Goal: Task Accomplishment & Management: Use online tool/utility

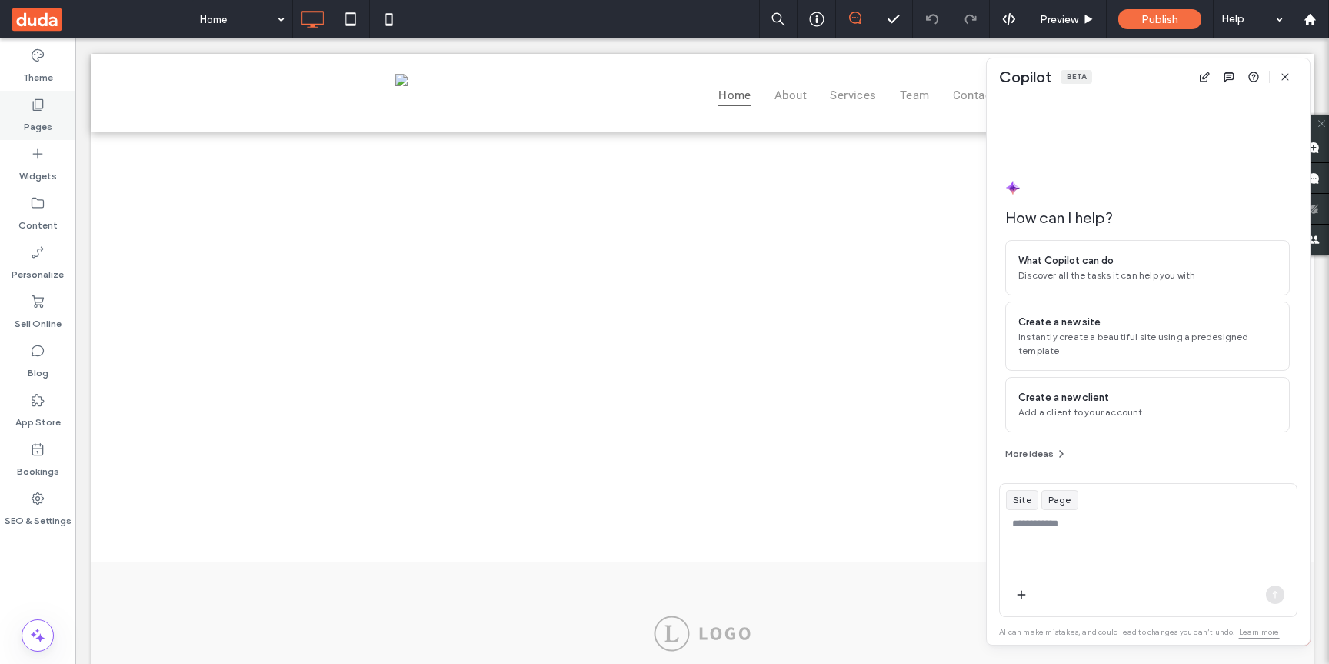
click at [50, 104] on div "Pages" at bounding box center [37, 115] width 75 height 49
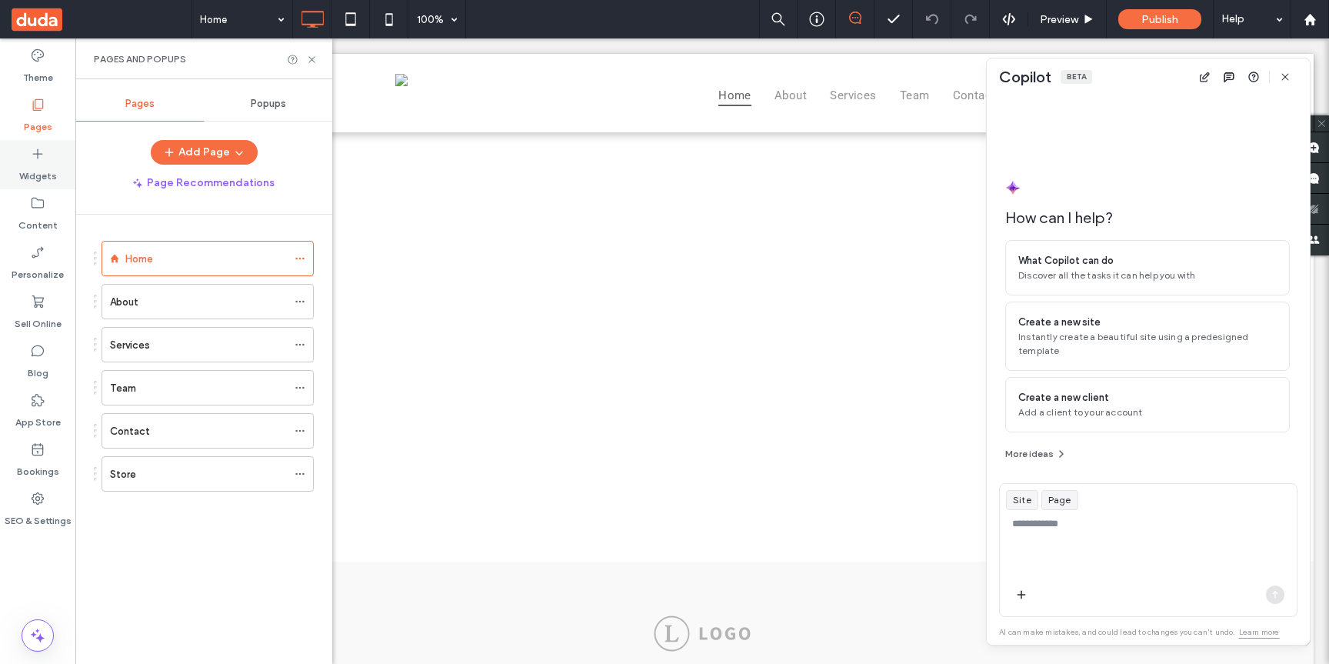
click at [46, 165] on label "Widgets" at bounding box center [38, 173] width 38 height 22
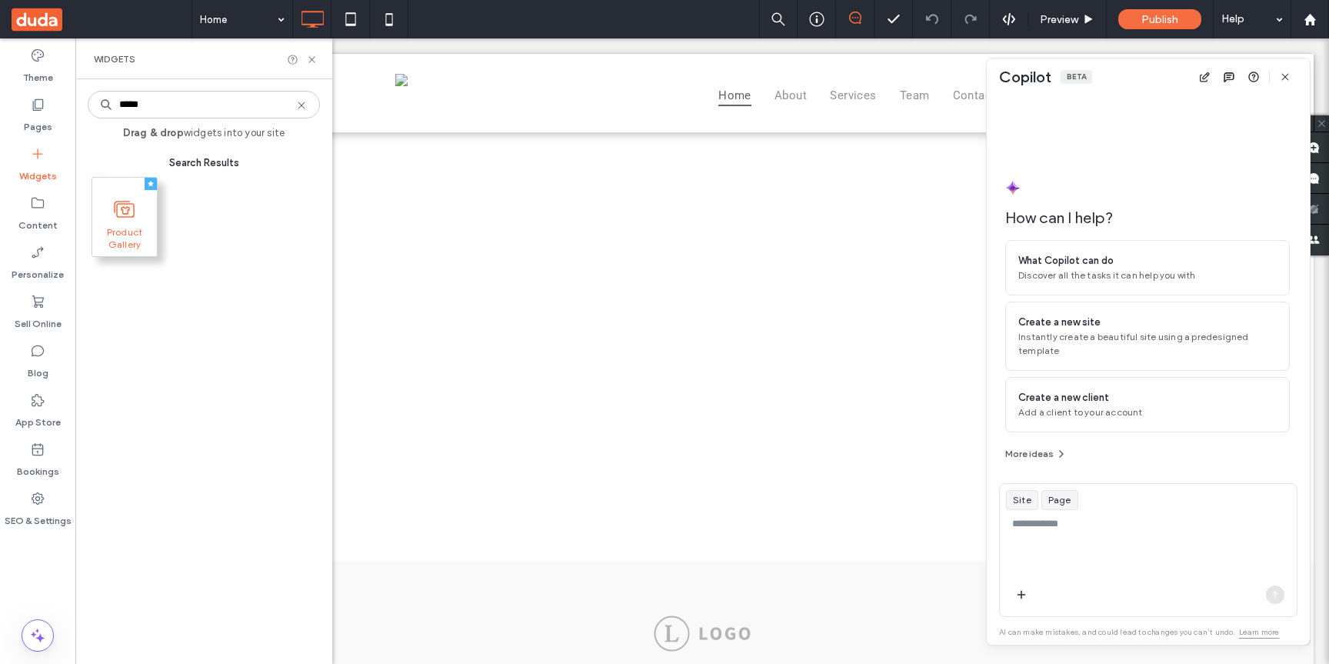
type input "*****"
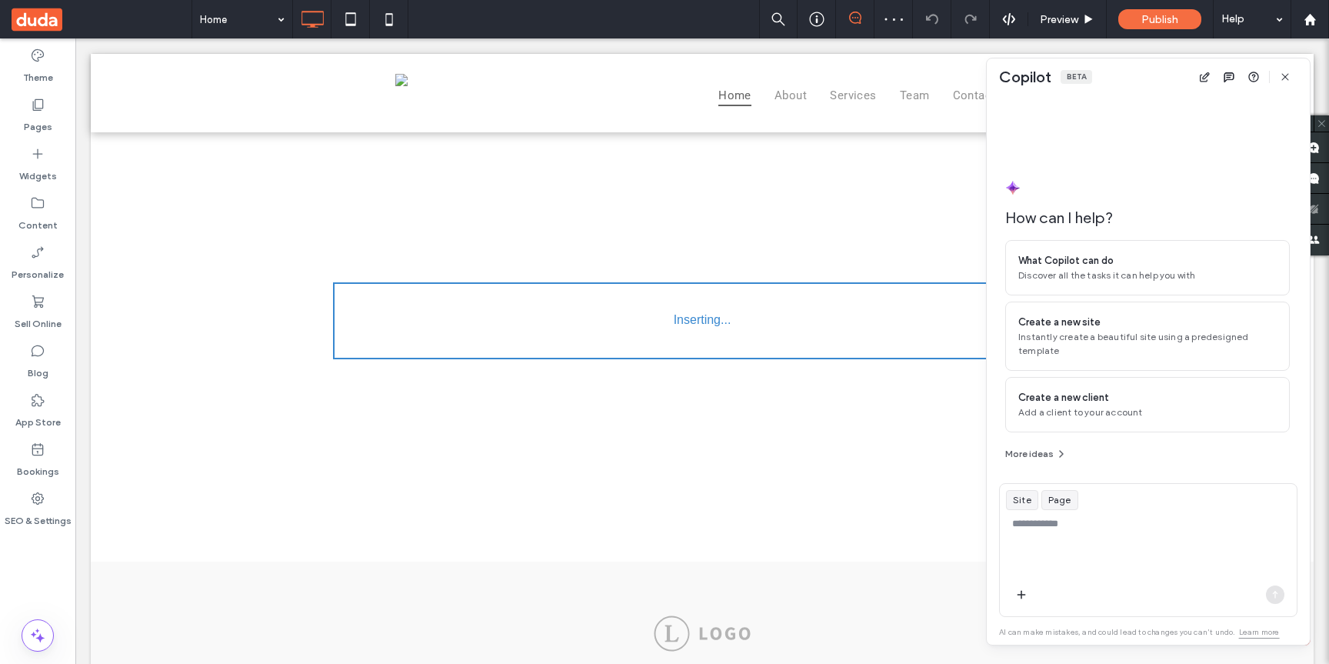
drag, startPoint x: 135, startPoint y: 218, endPoint x: 883, endPoint y: 1, distance: 778.6
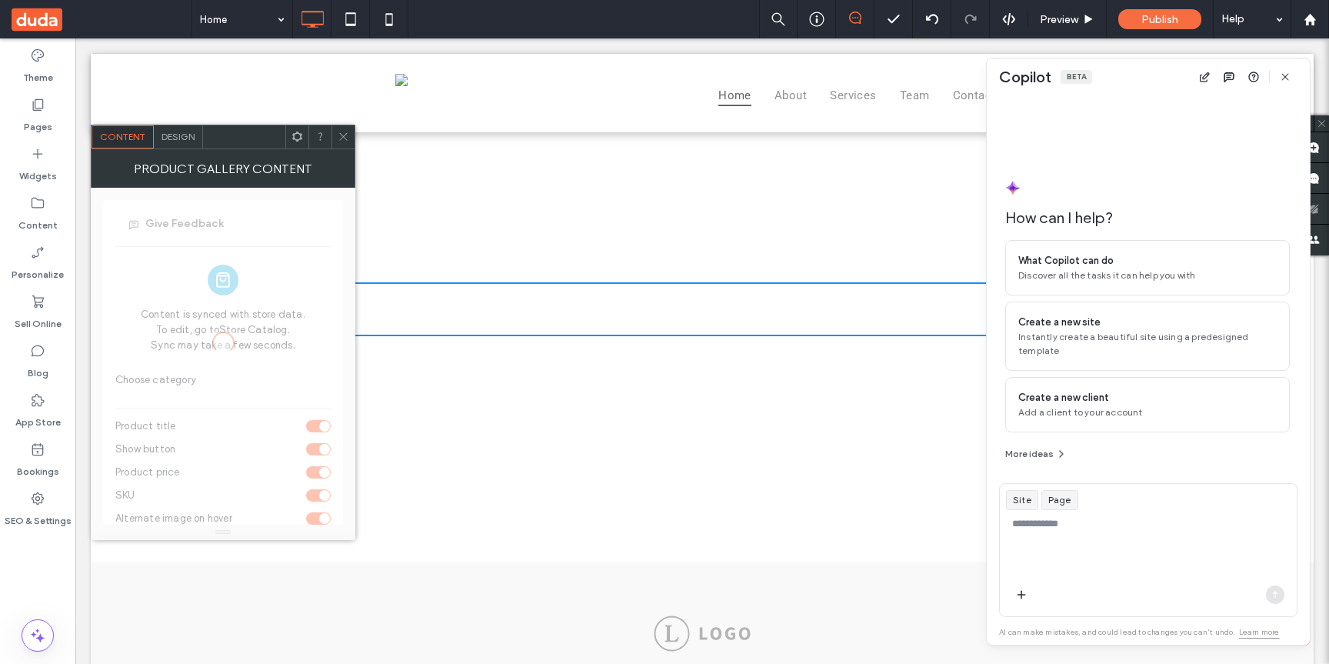
click at [339, 140] on icon at bounding box center [344, 137] width 12 height 12
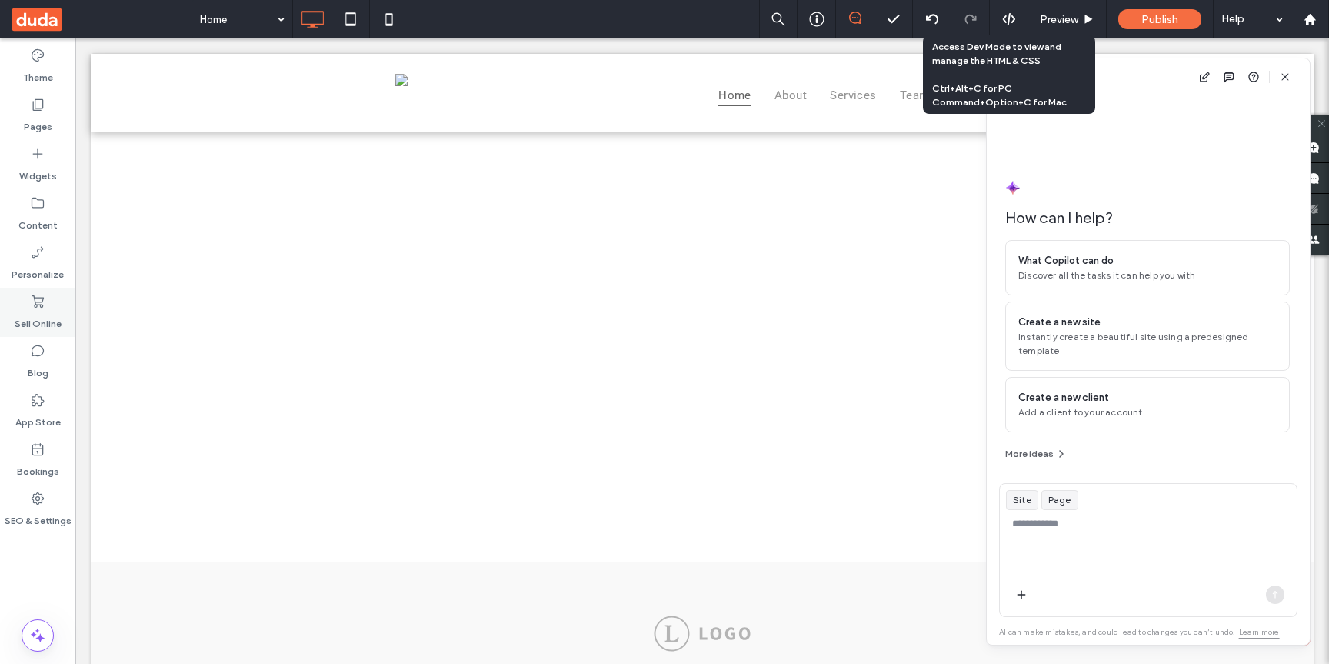
click at [55, 334] on div "Sell Online" at bounding box center [37, 312] width 75 height 49
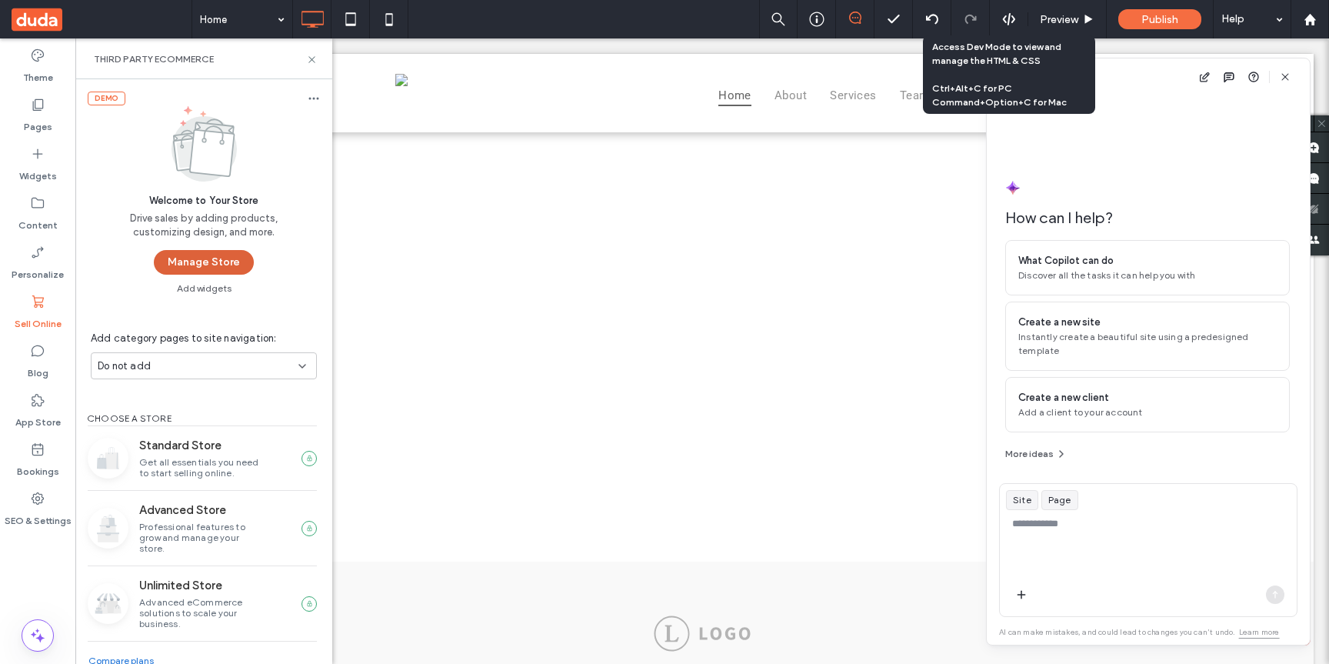
click at [219, 262] on button "Manage Store" at bounding box center [204, 262] width 100 height 25
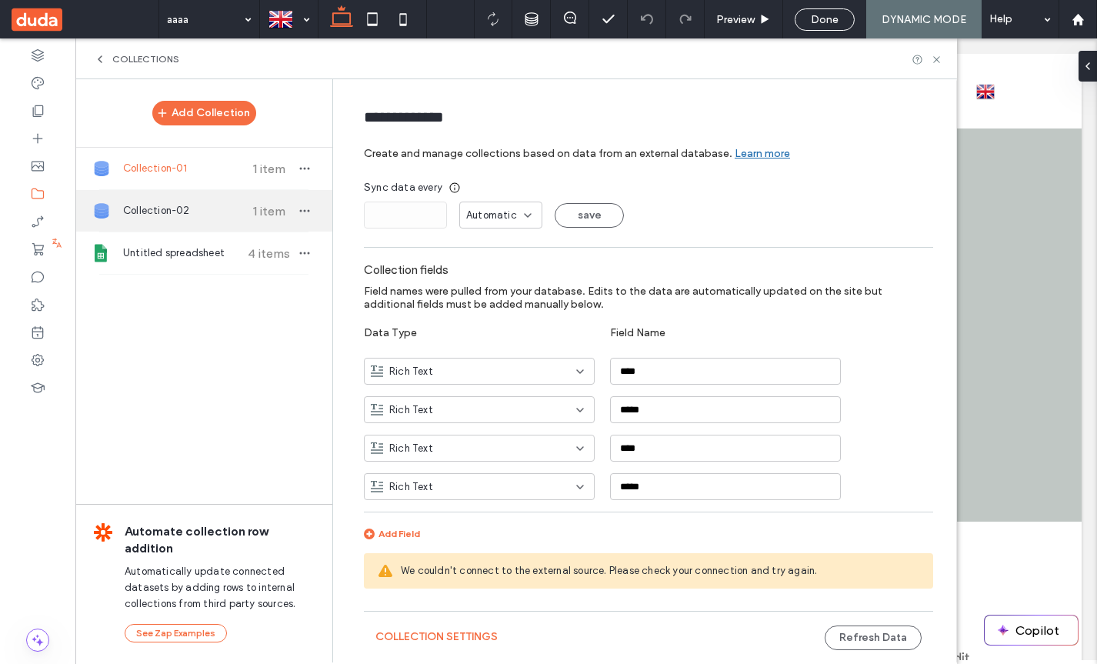
click at [151, 204] on span "Collection-02" at bounding box center [180, 210] width 115 height 15
type input "**********"
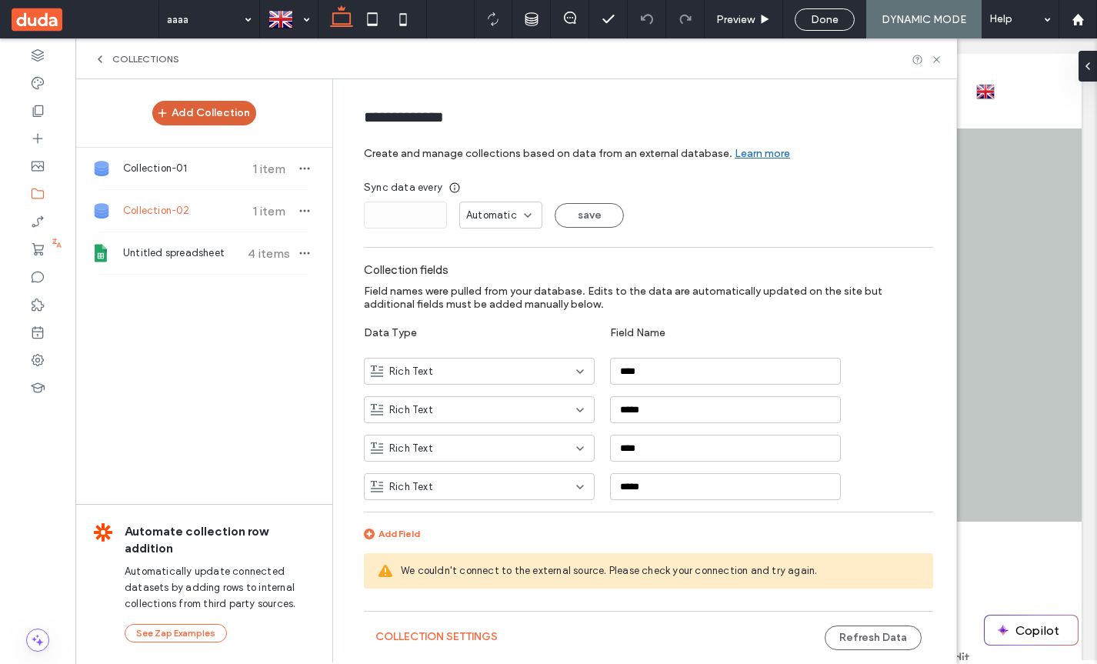
click at [216, 110] on button "Add Collection" at bounding box center [204, 113] width 104 height 25
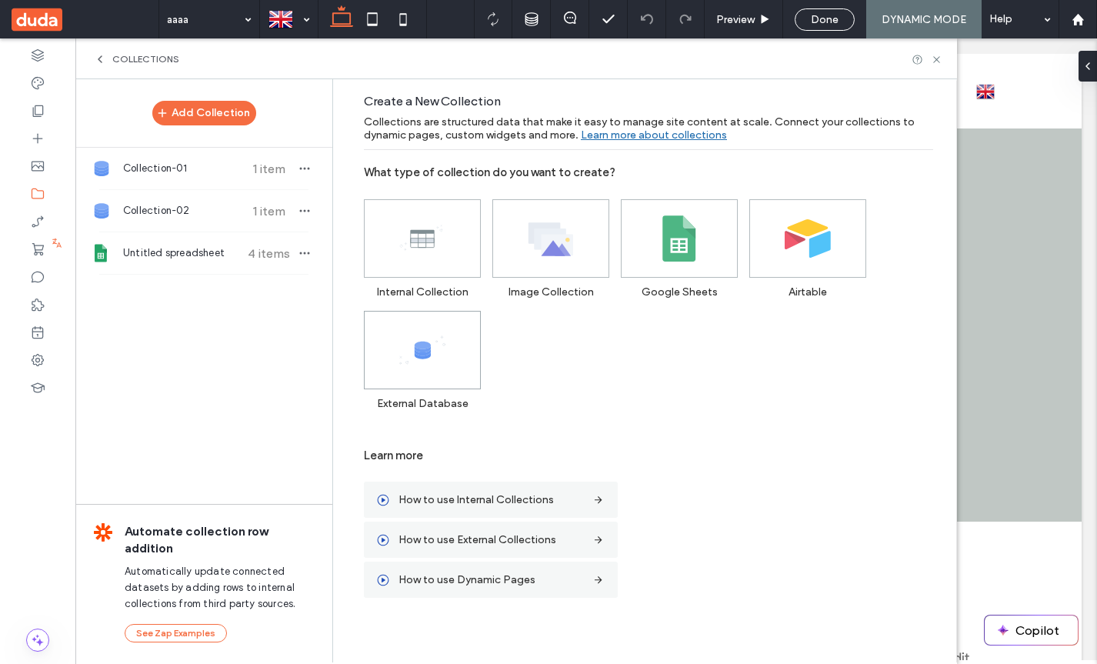
click at [442, 362] on icon at bounding box center [422, 350] width 46 height 46
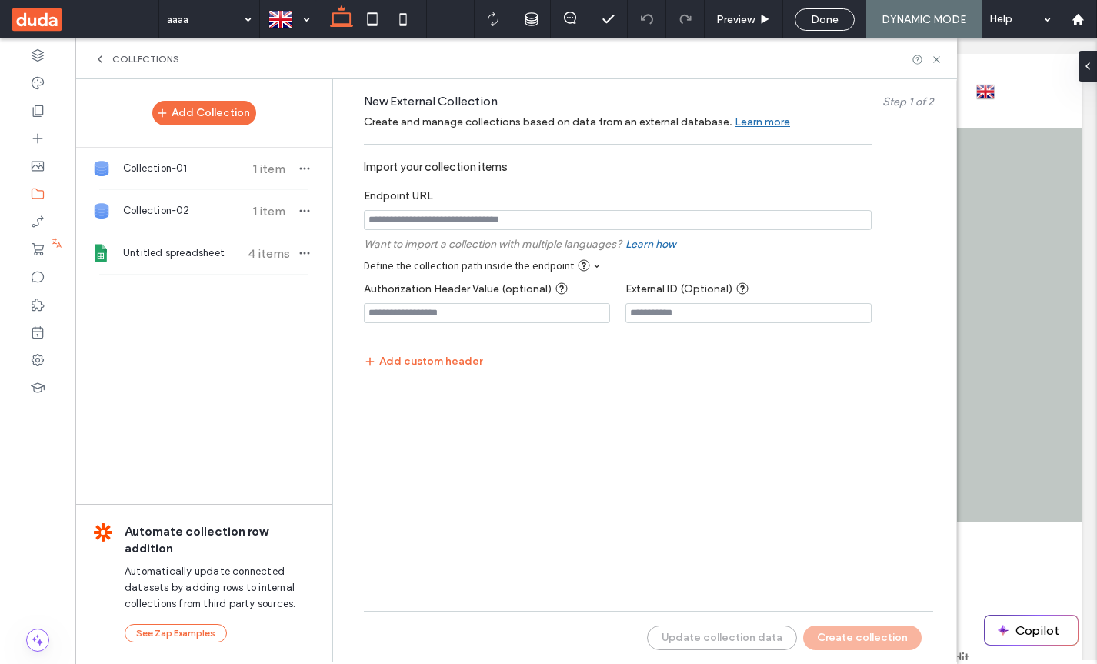
click at [590, 227] on input "notEmpty" at bounding box center [618, 220] width 508 height 20
paste input "**********"
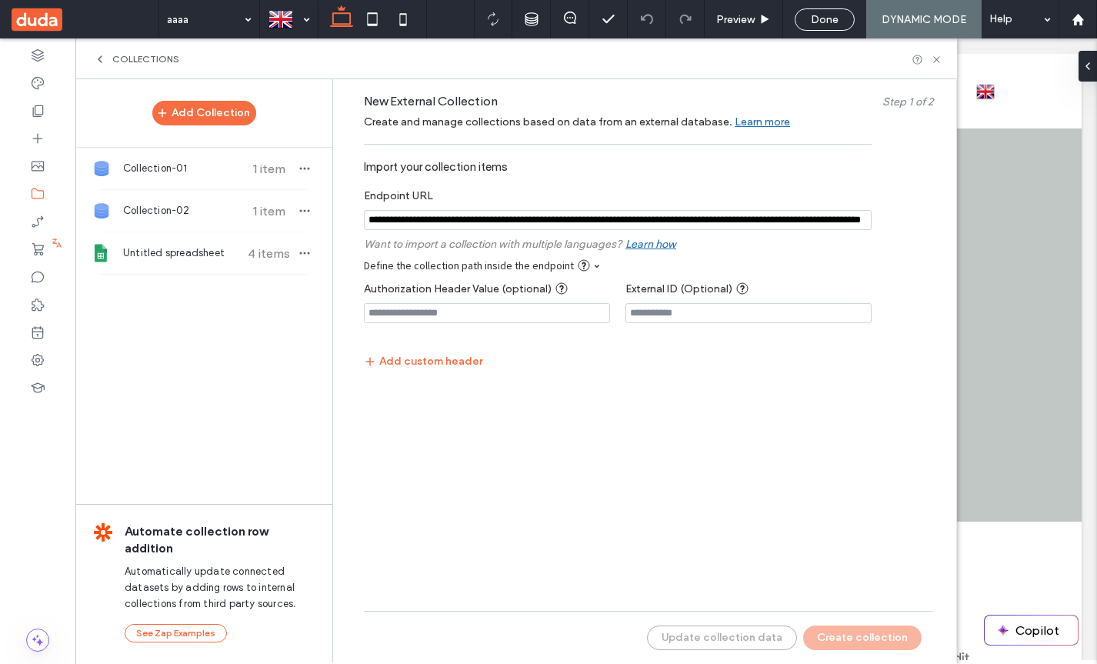
scroll to position [0, 144]
type input "**********"
click at [747, 645] on button "Update collection data" at bounding box center [722, 637] width 150 height 25
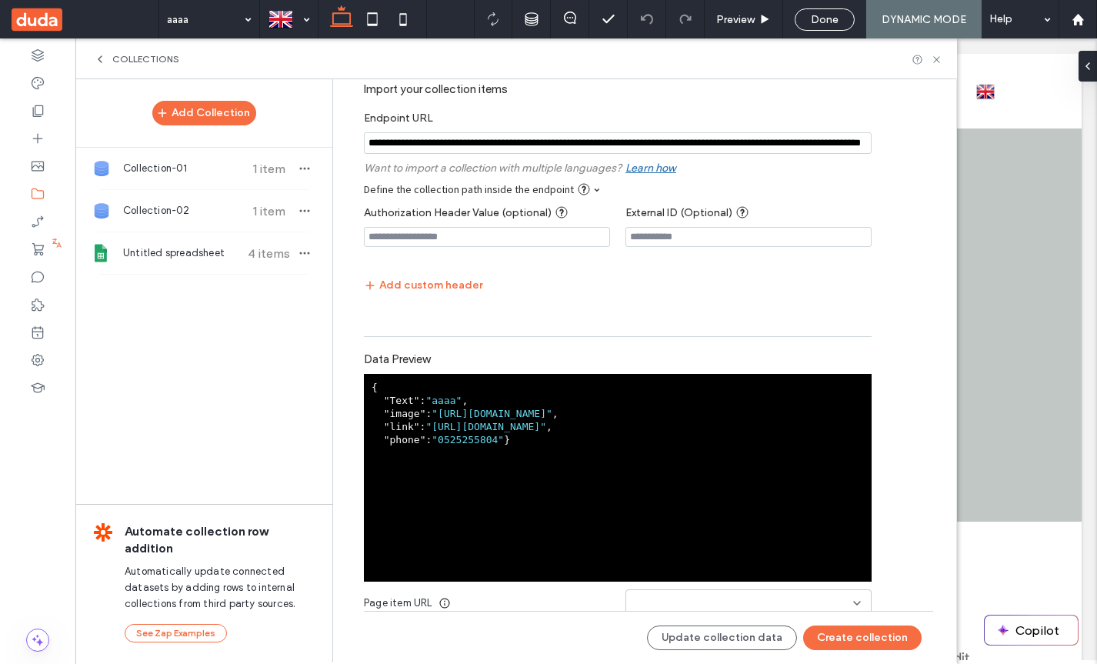
scroll to position [105, 0]
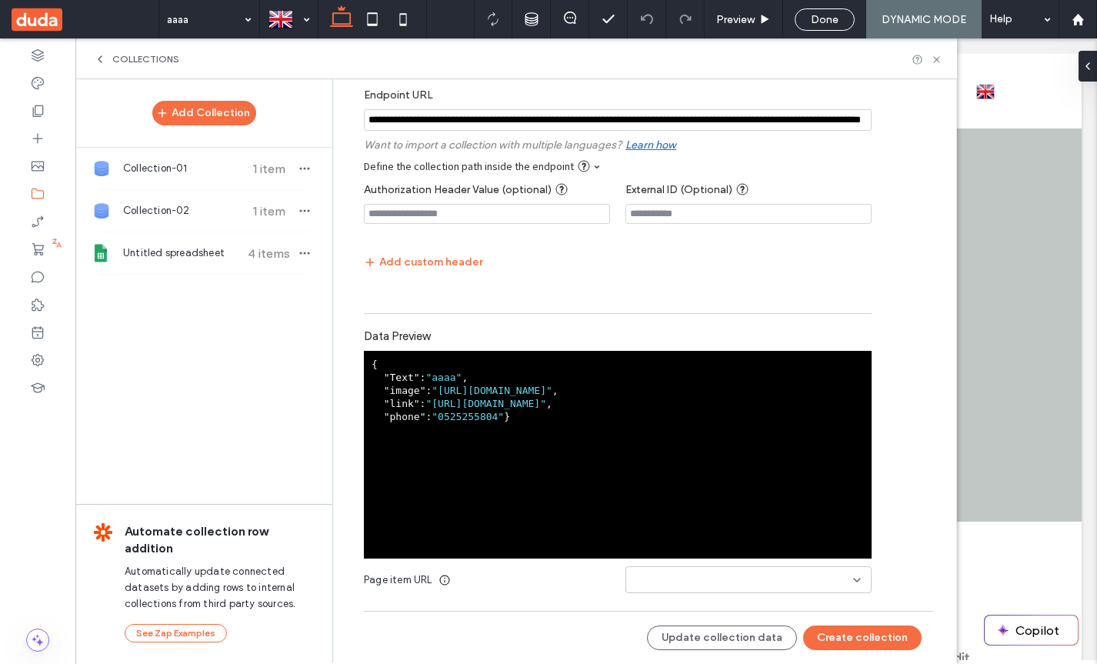
click at [644, 580] on input at bounding box center [742, 580] width 221 height 12
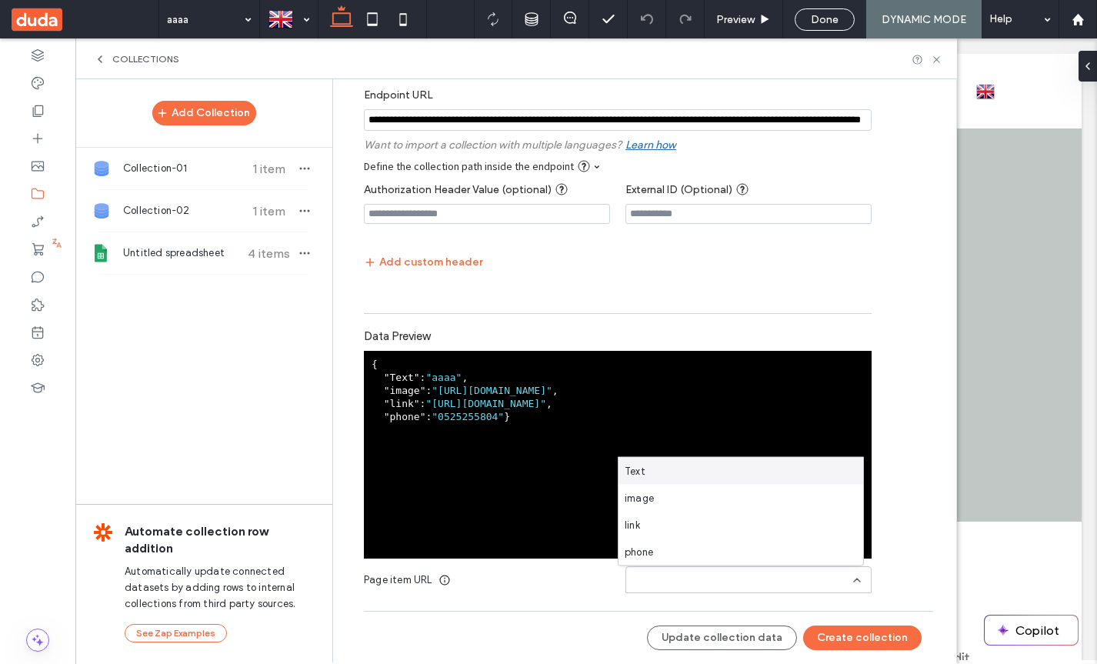
click at [662, 473] on div "Text" at bounding box center [740, 471] width 245 height 27
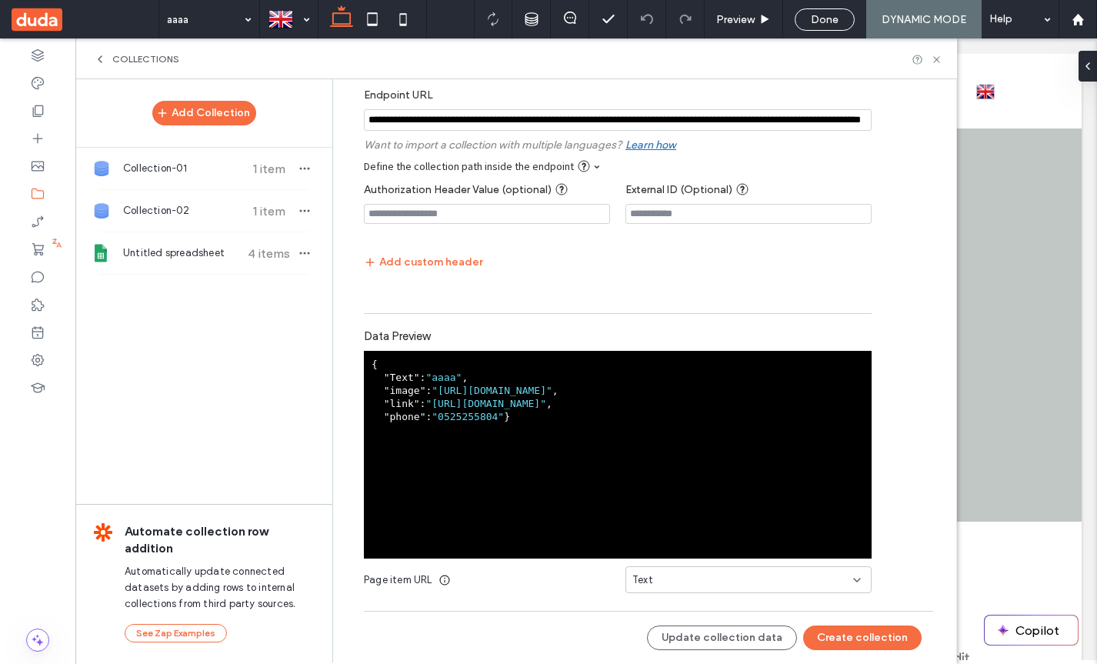
click at [435, 382] on span ""aaaa"" at bounding box center [443, 378] width 36 height 12
click at [854, 642] on button "Create collection" at bounding box center [862, 637] width 118 height 25
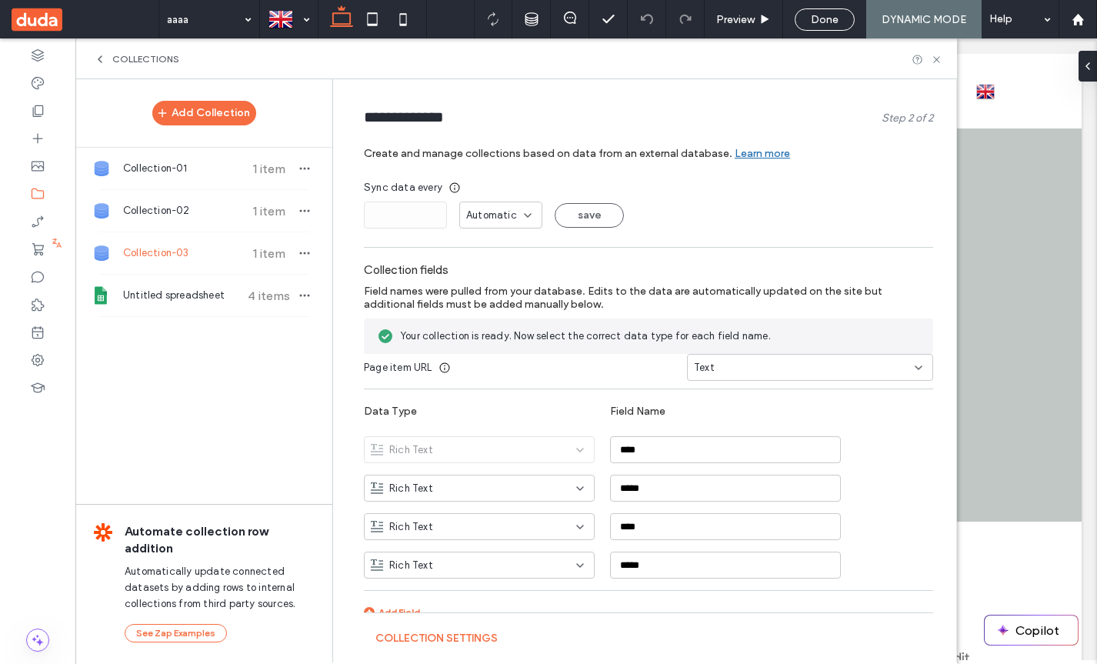
scroll to position [12, 0]
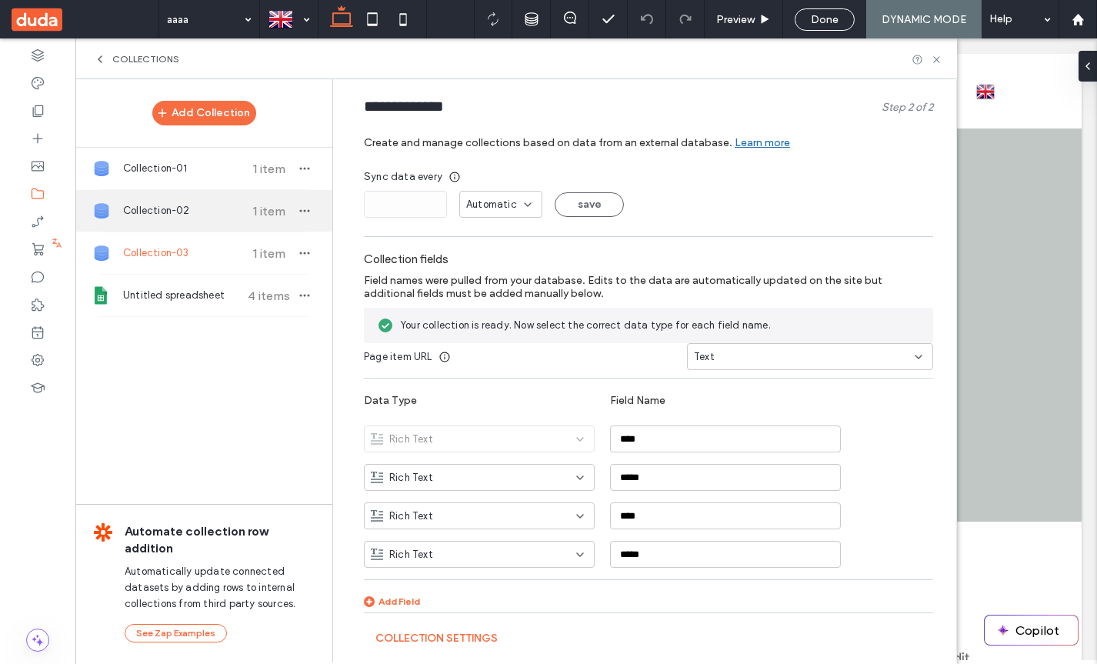
click at [192, 208] on span "Collection-02" at bounding box center [180, 210] width 115 height 15
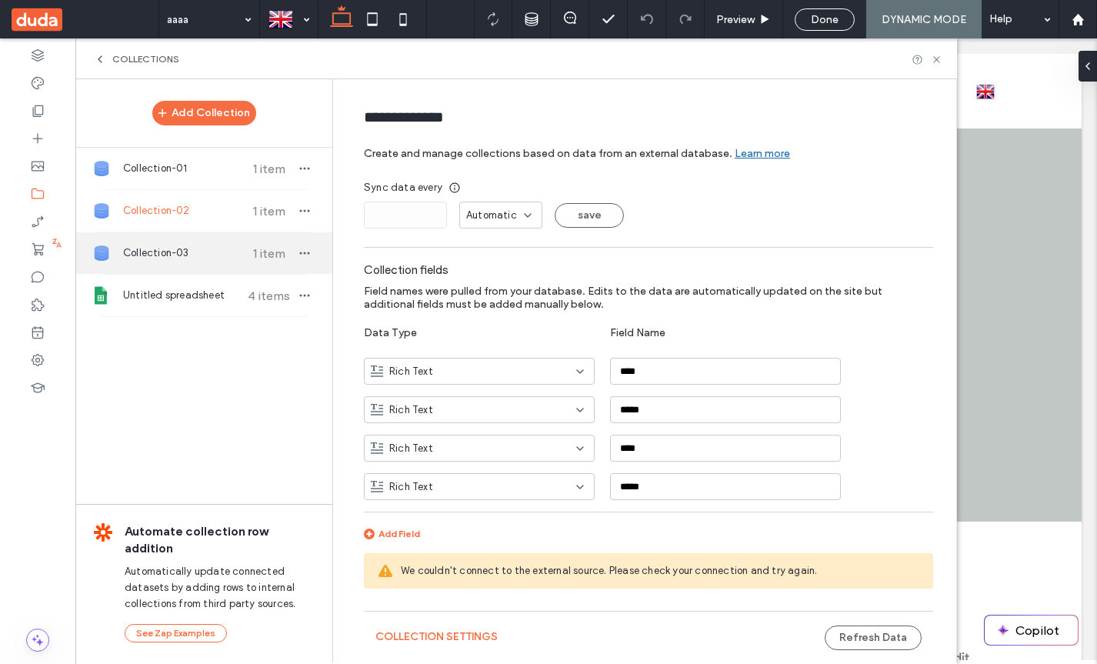
click at [181, 240] on div "Collection-03 1 item" at bounding box center [203, 253] width 257 height 42
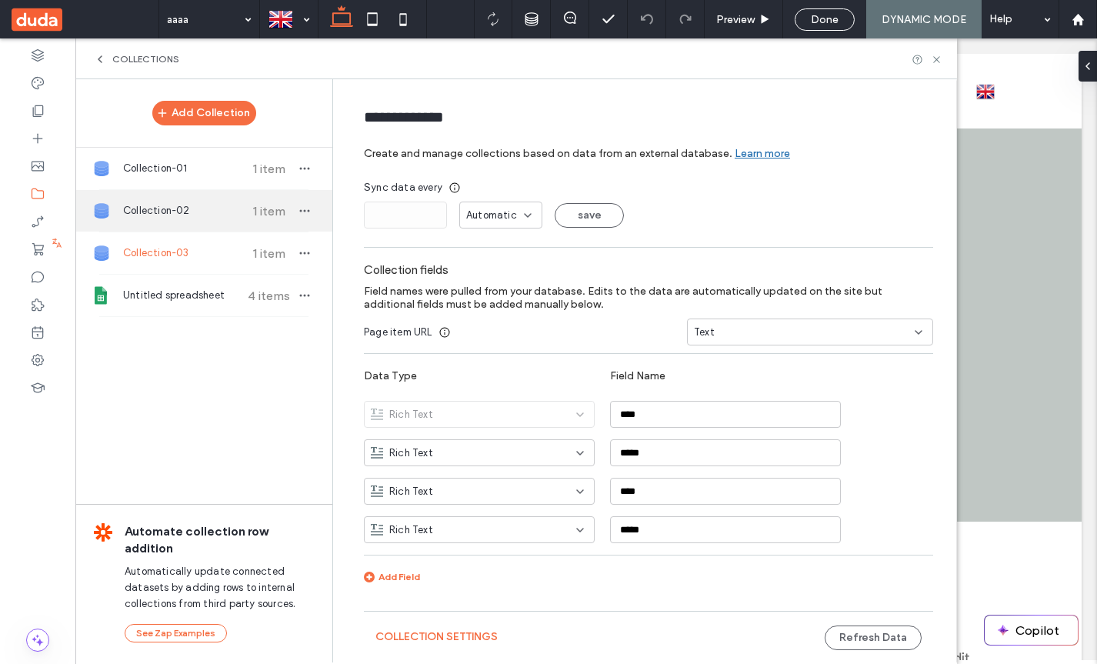
click at [210, 215] on span "Collection-02" at bounding box center [180, 210] width 115 height 15
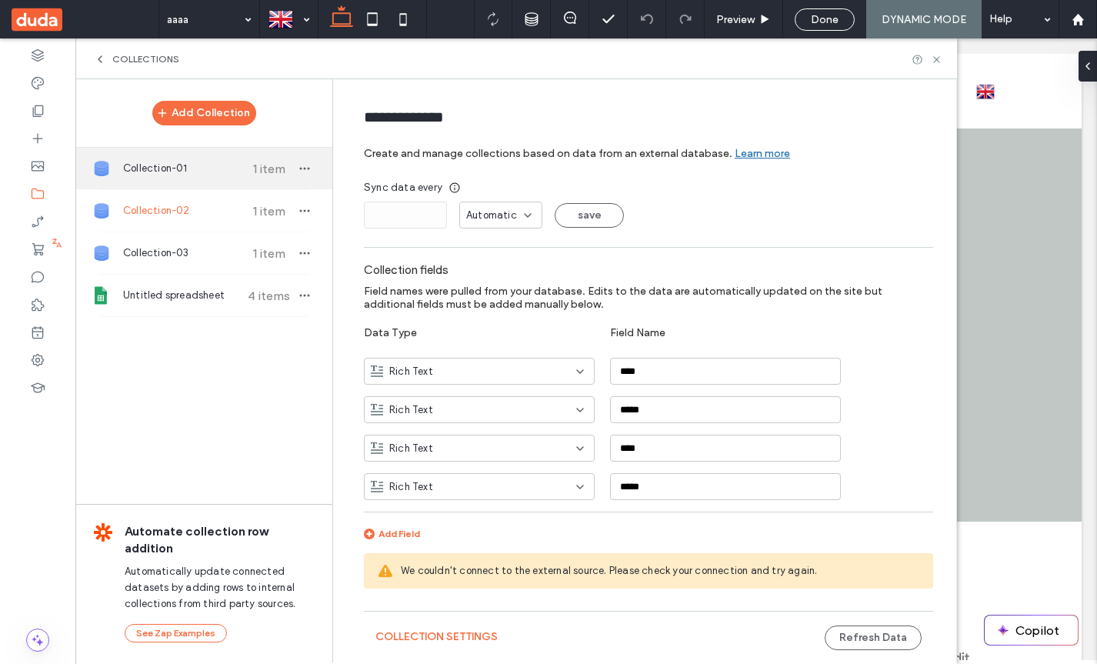
click at [189, 171] on span "Collection-01" at bounding box center [180, 168] width 115 height 15
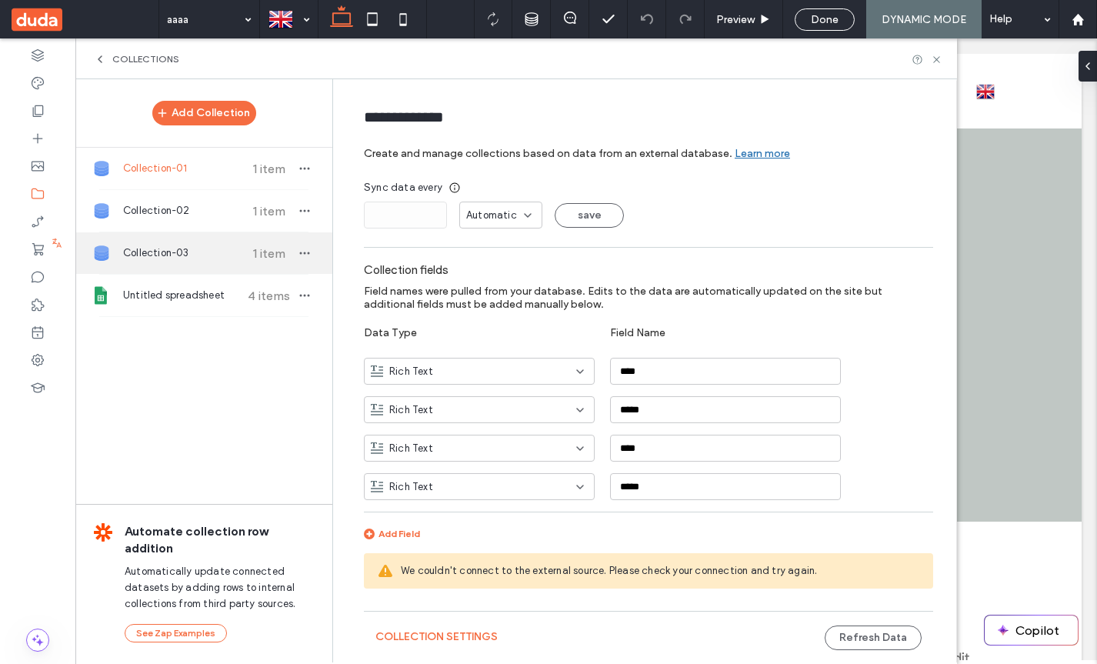
click at [187, 237] on div "Collection-03 1 item" at bounding box center [203, 253] width 257 height 42
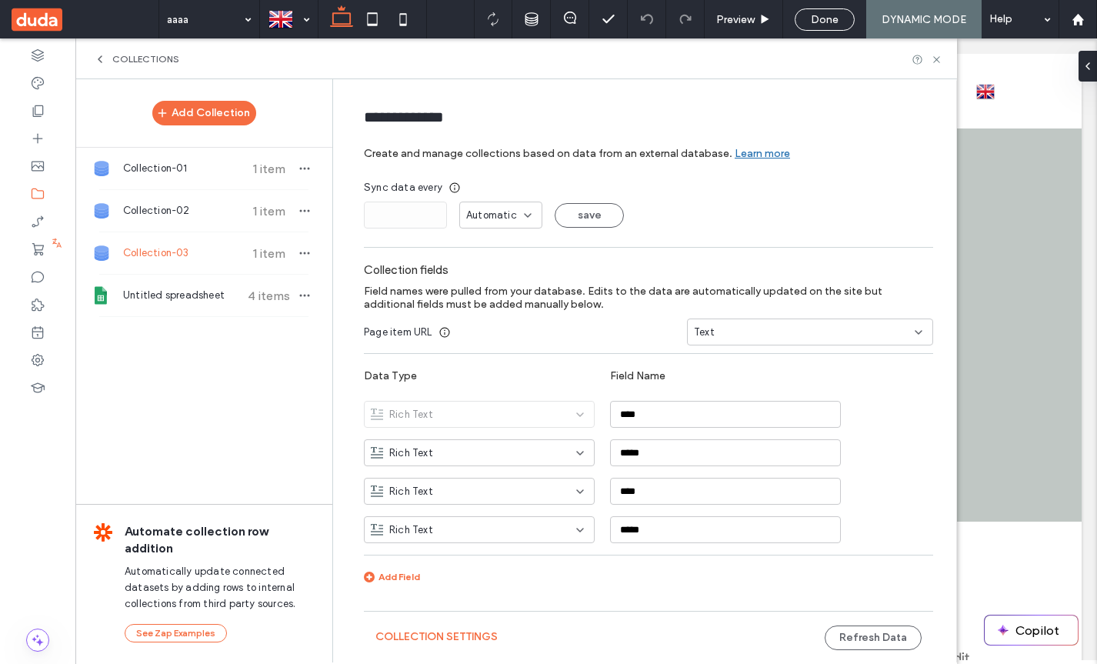
click at [811, 270] on label "Collection fields" at bounding box center [648, 270] width 569 height 14
click at [572, 223] on button "save" at bounding box center [589, 215] width 69 height 25
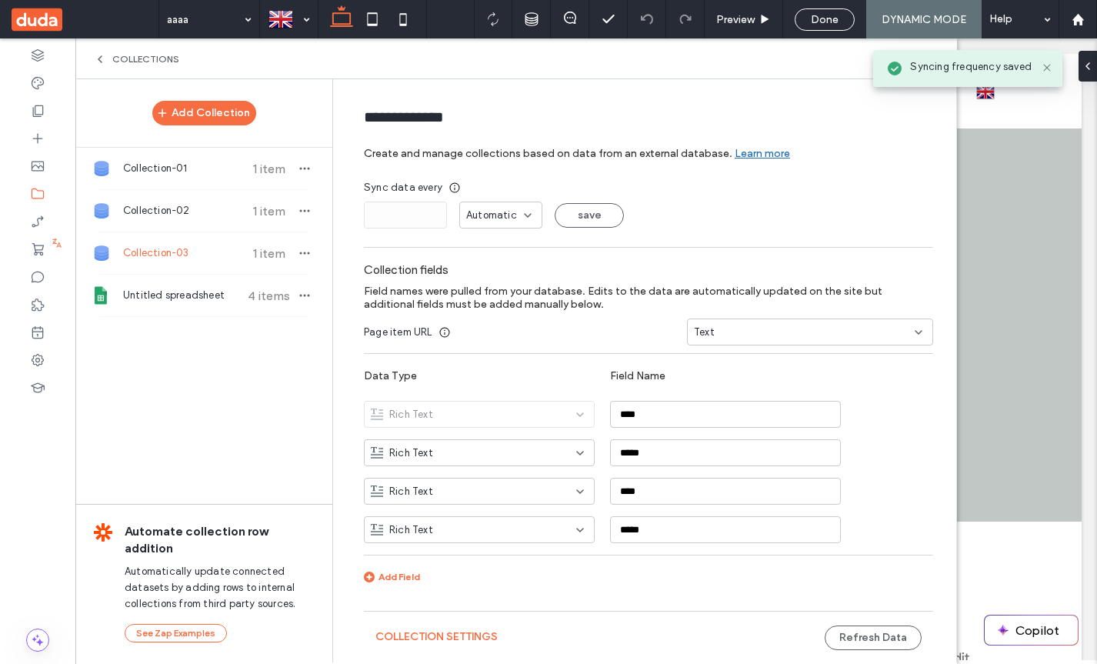
click at [377, 331] on span "Page item URL" at bounding box center [398, 332] width 68 height 15
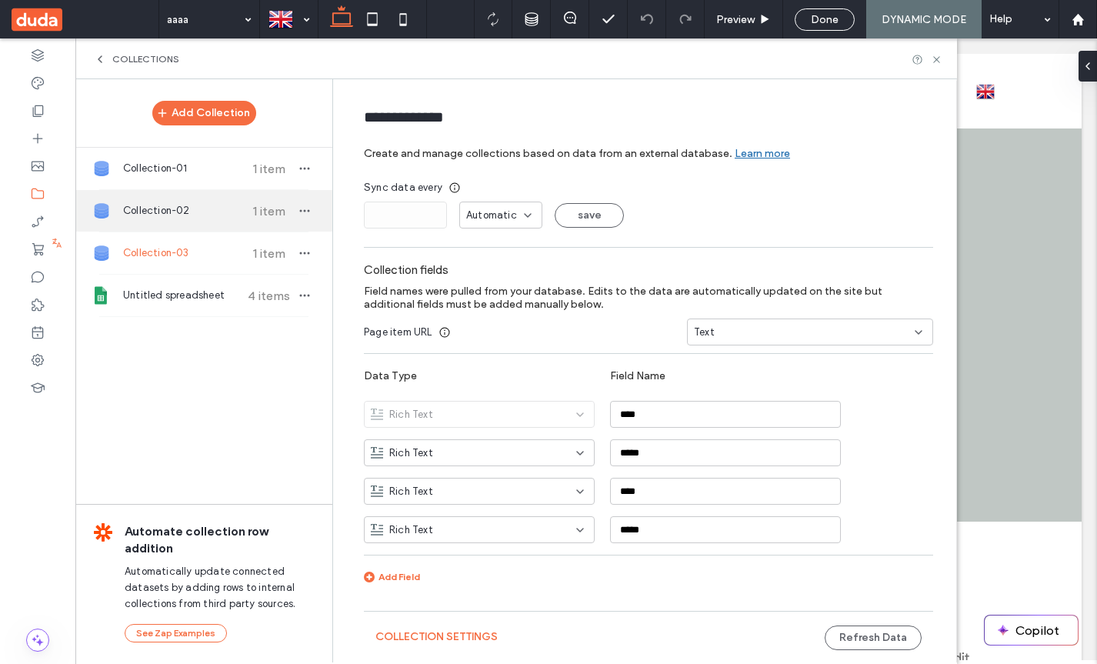
click at [183, 213] on span "Collection-02" at bounding box center [180, 210] width 115 height 15
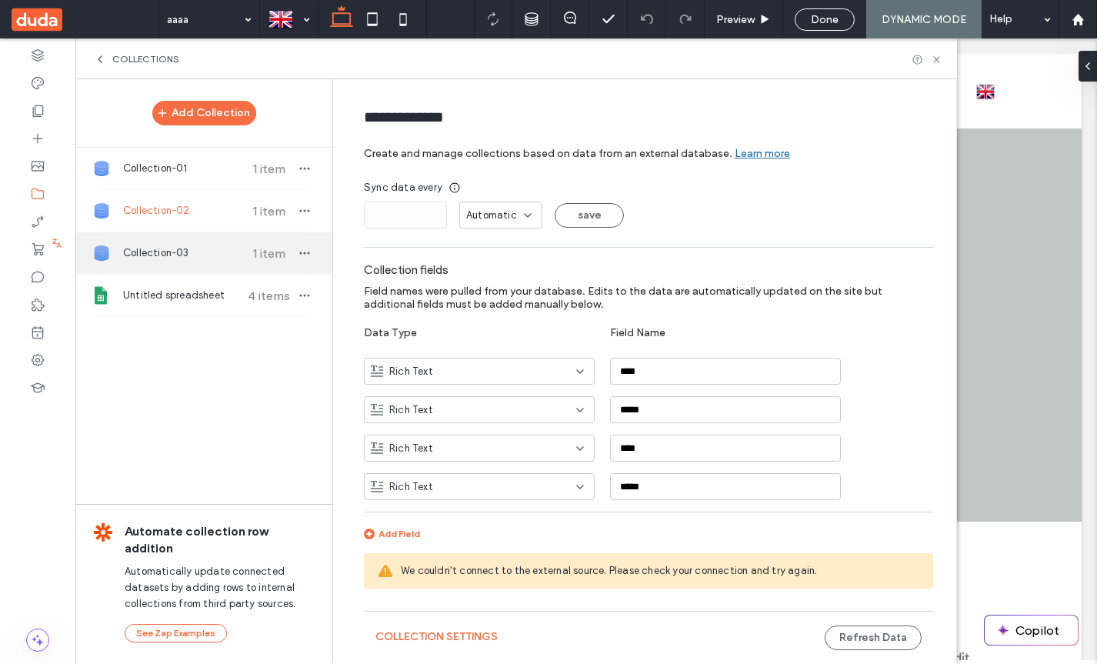
click at [169, 248] on span "Collection-03" at bounding box center [180, 252] width 115 height 15
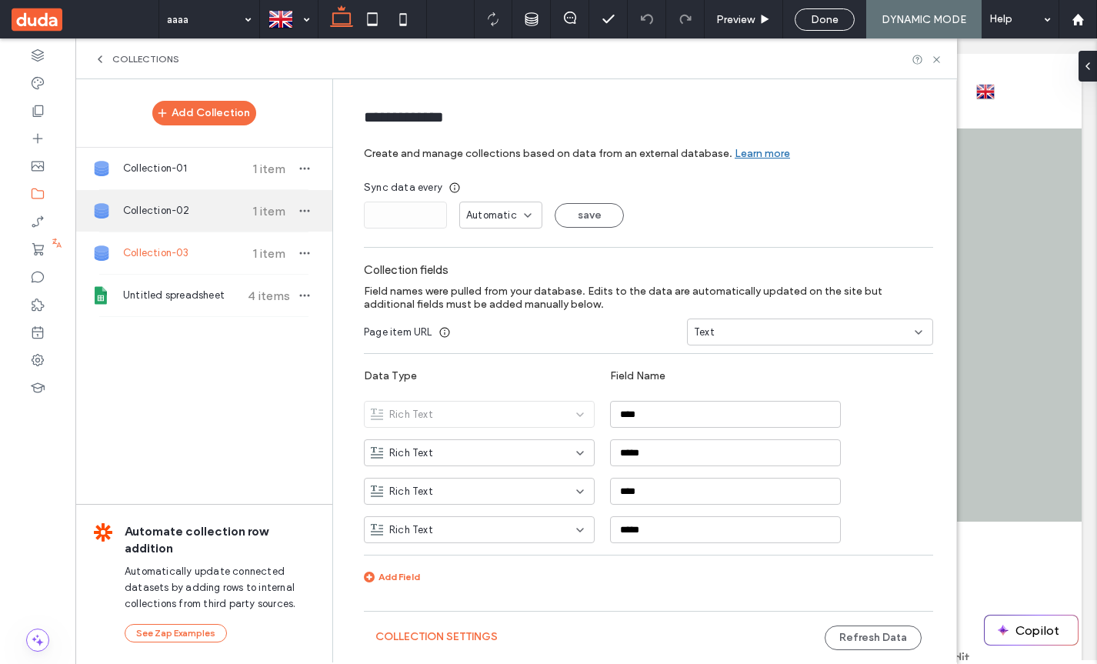
click at [177, 200] on div "Collection-02 1 item" at bounding box center [203, 211] width 257 height 42
type input "**********"
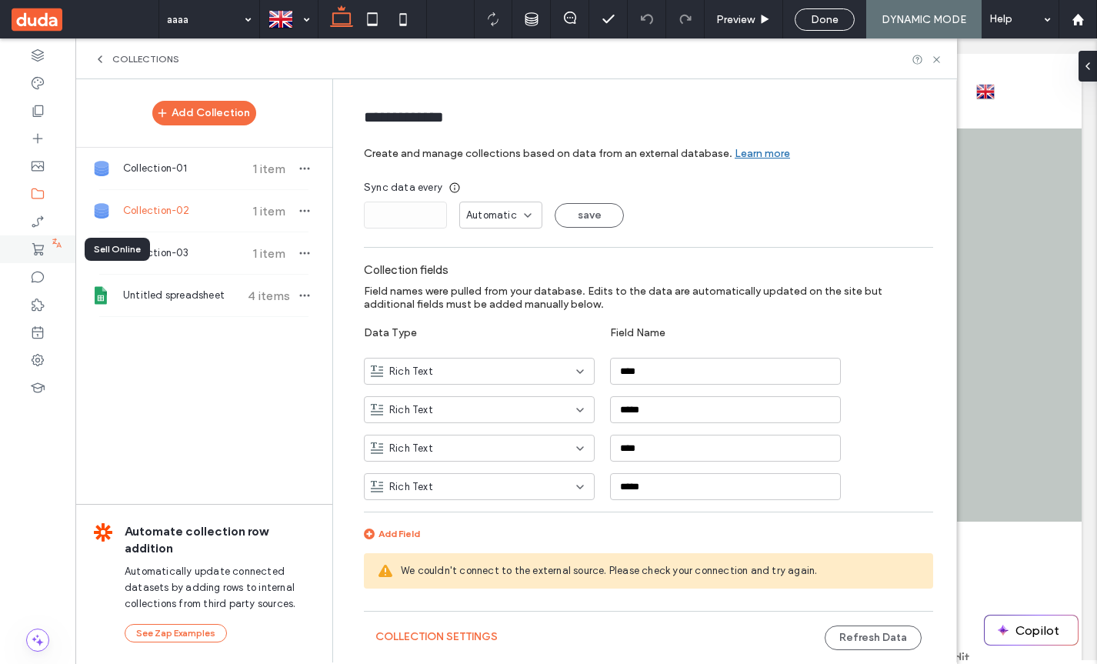
click at [42, 248] on icon at bounding box center [37, 249] width 15 height 15
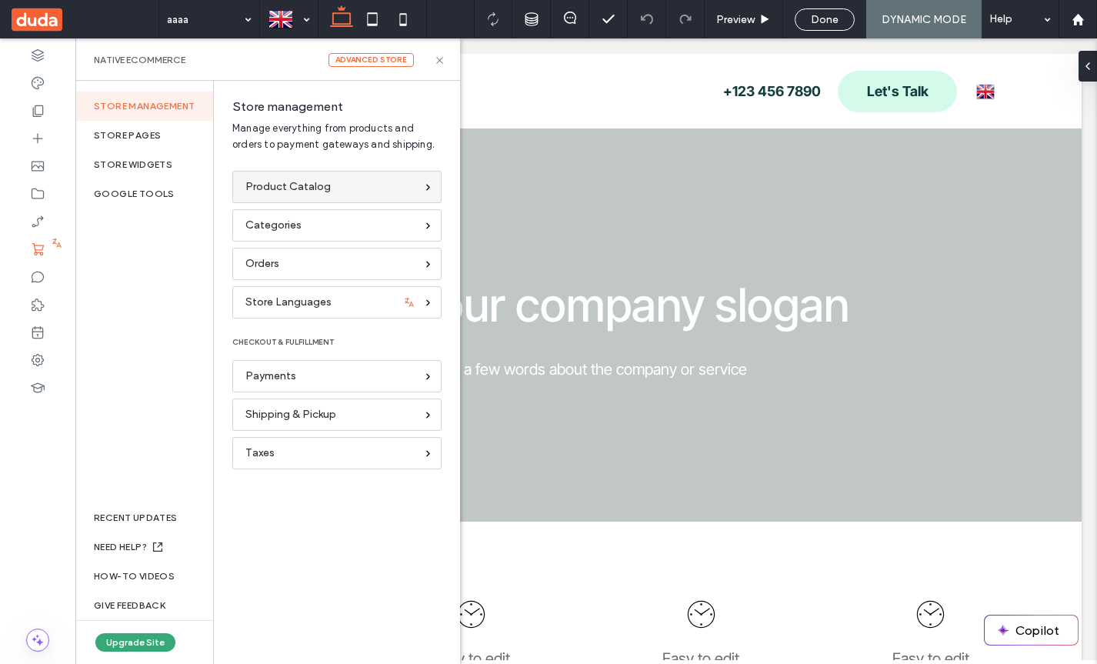
click at [339, 191] on div "Product Catalog" at bounding box center [330, 186] width 170 height 17
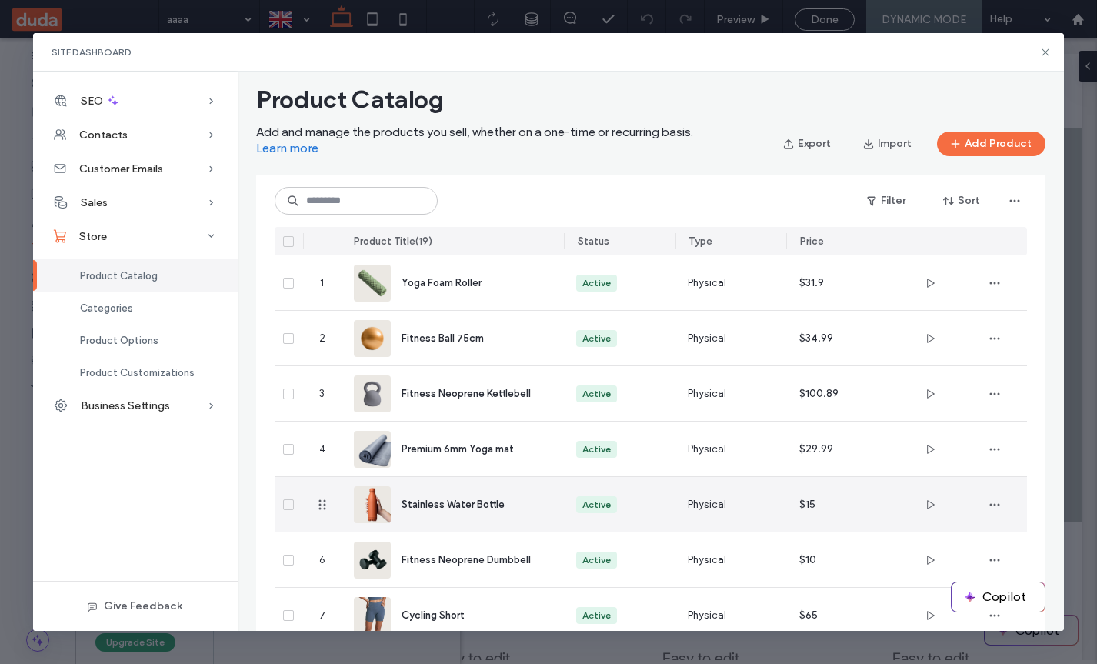
scroll to position [12, 0]
